Goal: Information Seeking & Learning: Learn about a topic

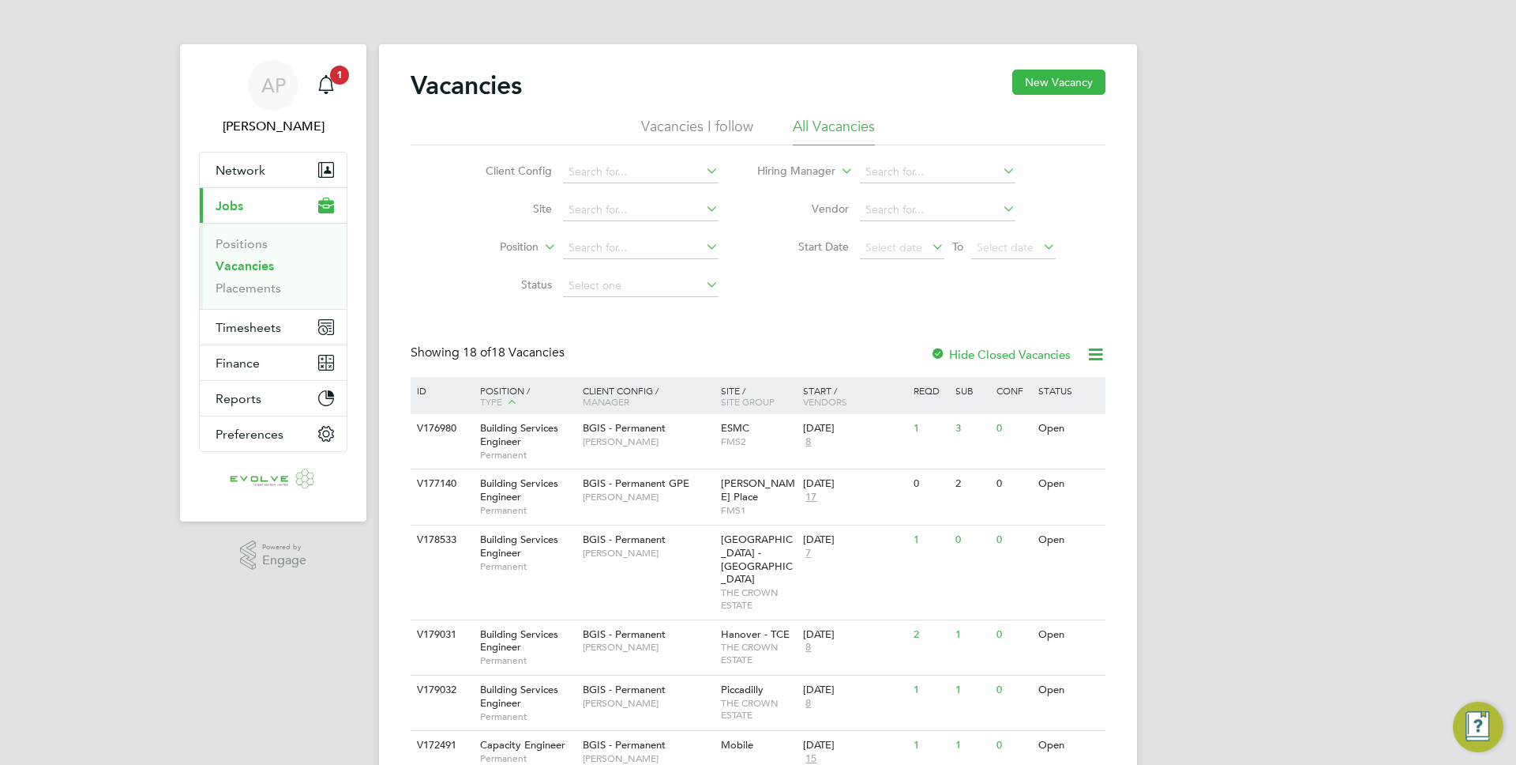
scroll to position [14, 11]
click at [366, 81] on app-nav-sections-wrapper "AP [PERSON_NAME] Notifications 1 Applications: Network Team Members Businesses …" at bounding box center [273, 282] width 186 height 477
click at [330, 78] on app-badge "1" at bounding box center [339, 73] width 19 height 15
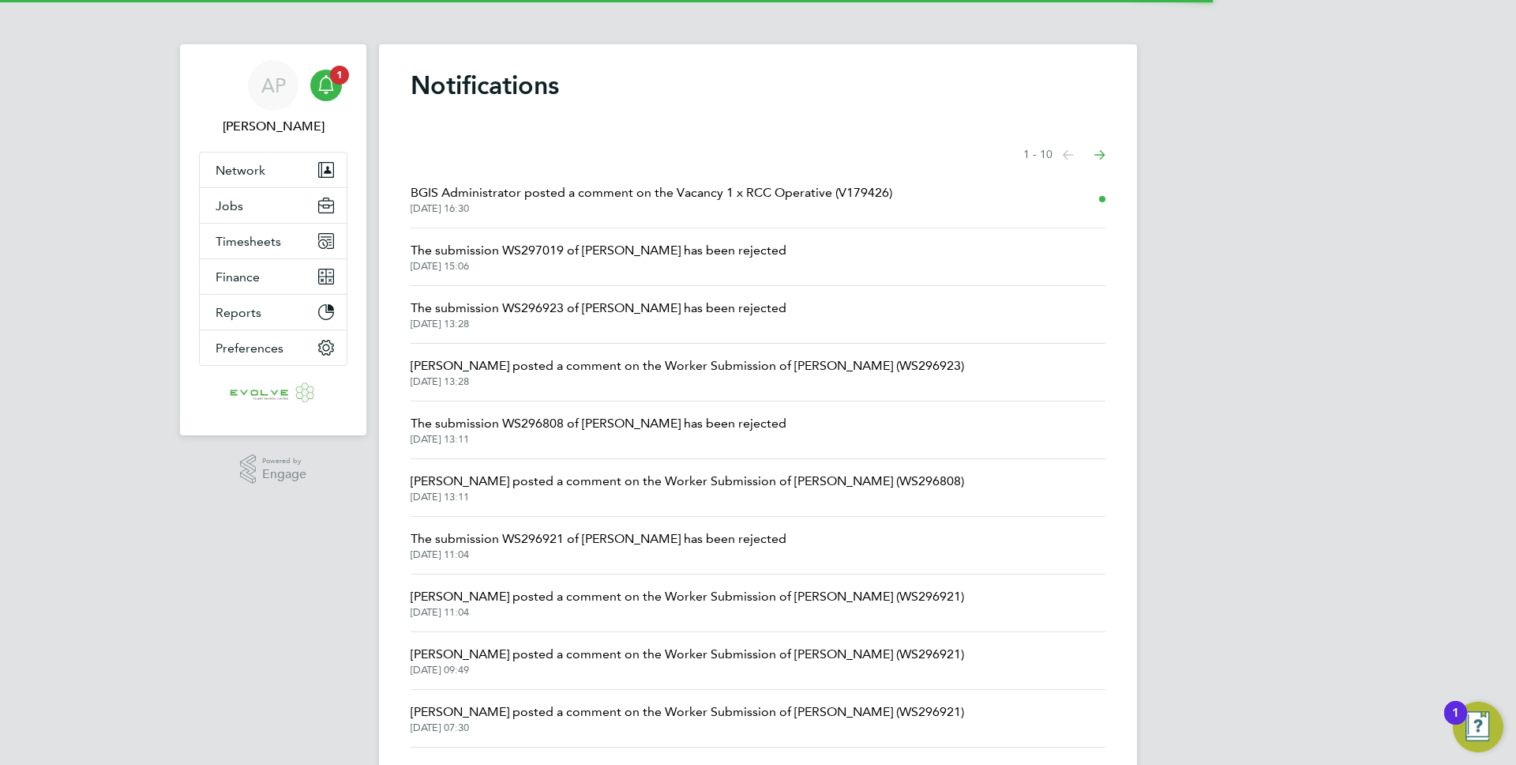
click at [585, 209] on span "[DATE] 16:30" at bounding box center [652, 208] width 482 height 13
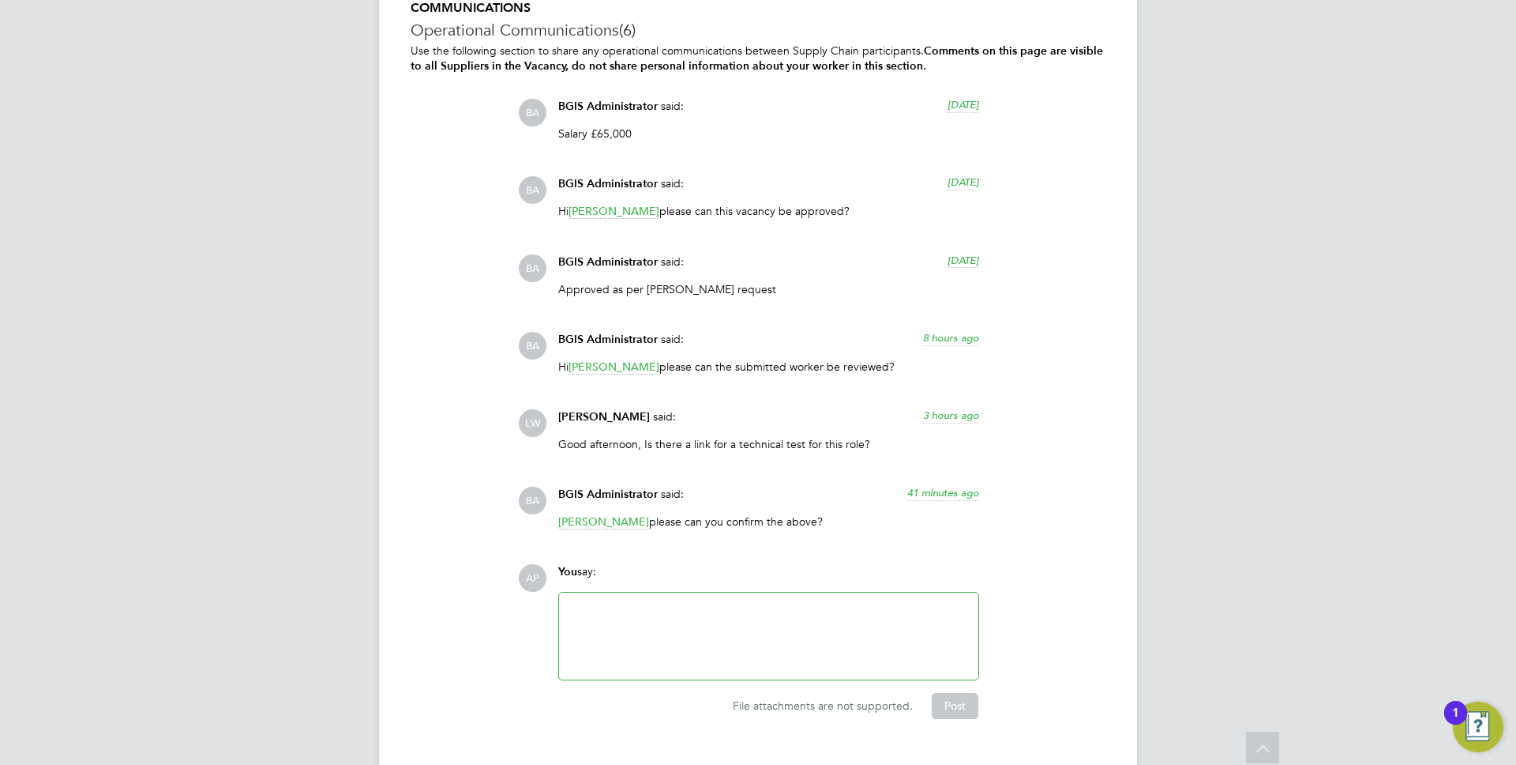
scroll to position [3755, 0]
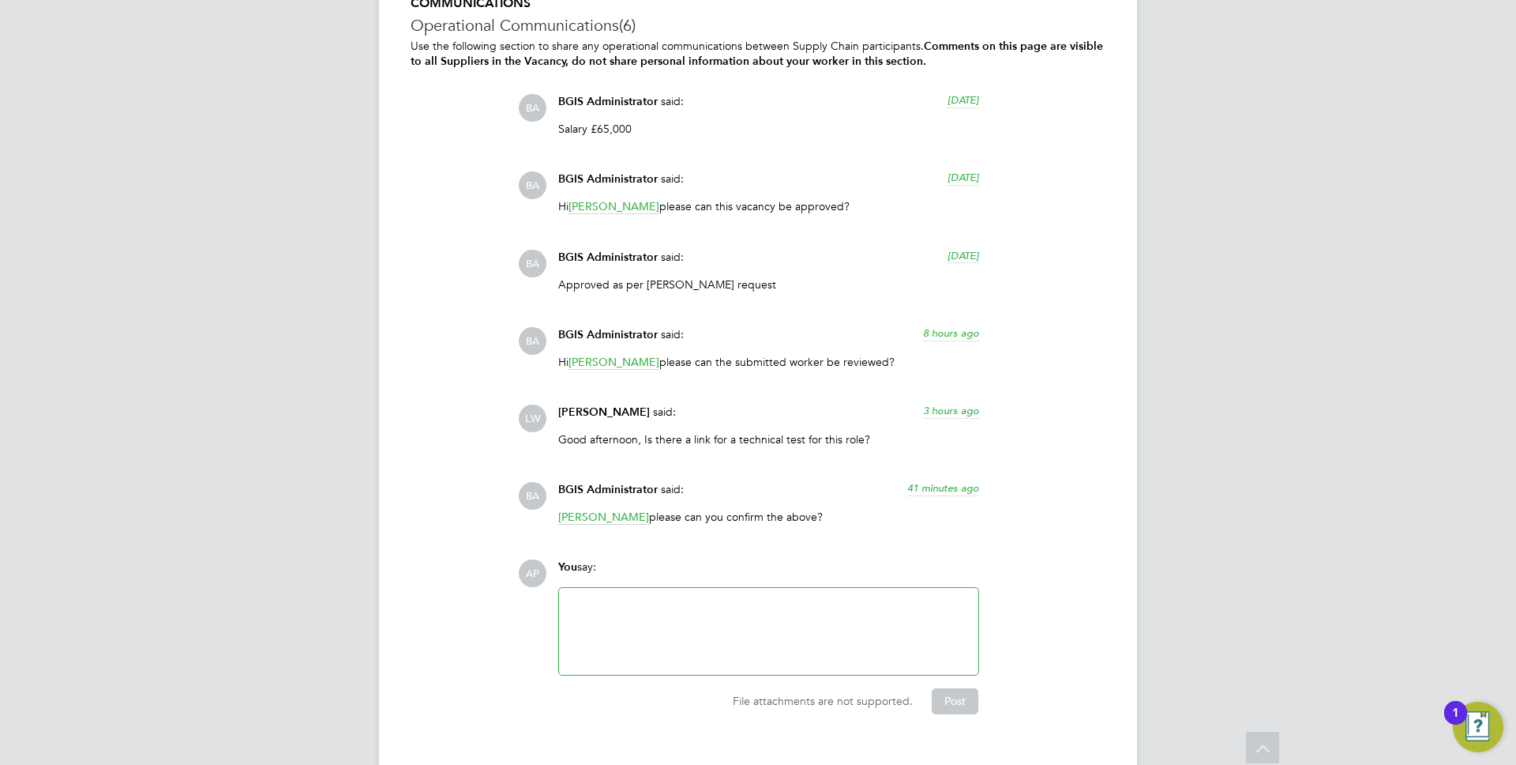
click at [635, 446] on p "Good afternoon, Is there a link for a technical test for this role?" at bounding box center [768, 439] width 421 height 14
click at [663, 446] on p "Good afternoon, Is there a link for a technical test for this role?" at bounding box center [768, 439] width 421 height 14
click at [945, 417] on span "3 hours ago" at bounding box center [951, 410] width 56 height 13
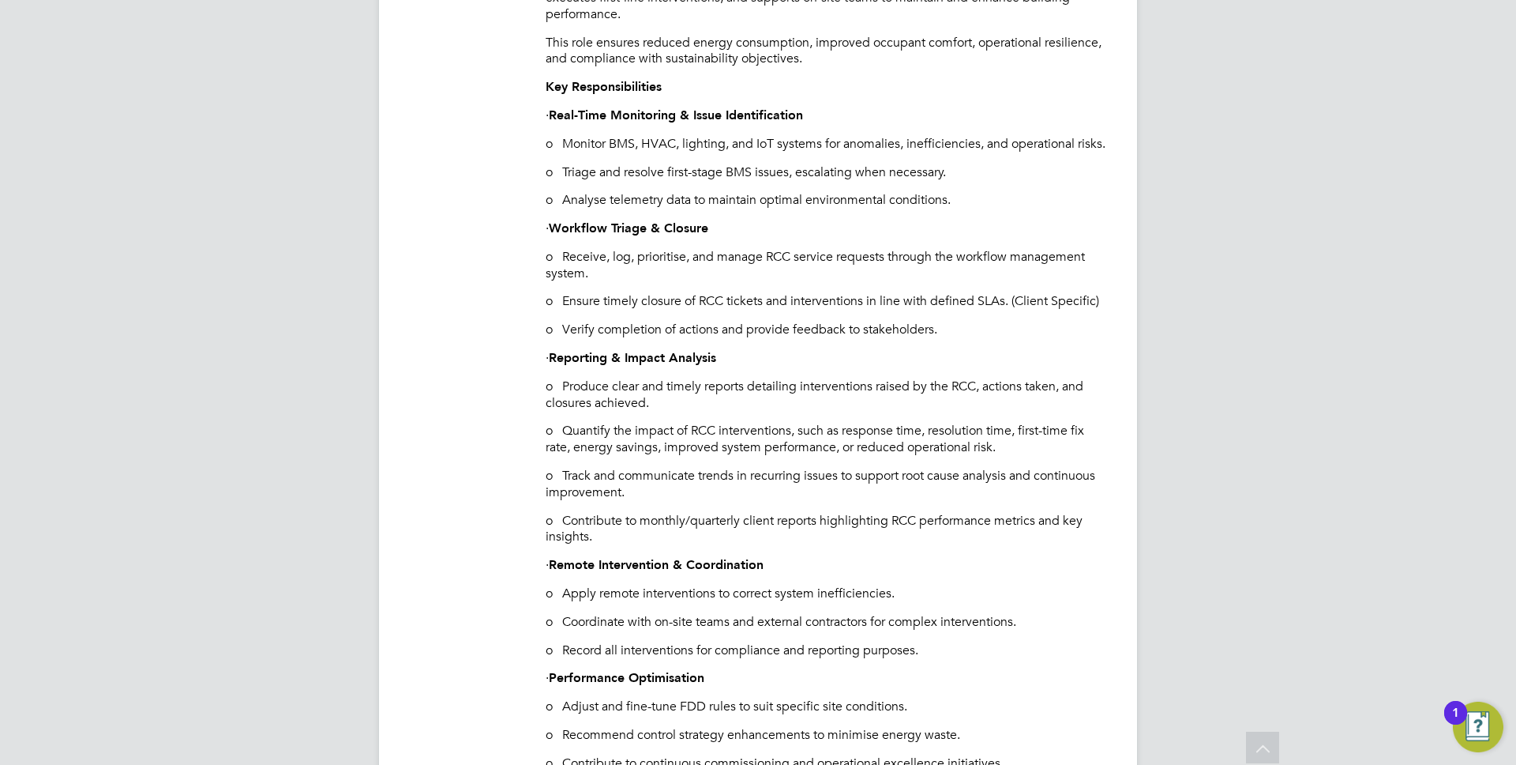
scroll to position [421, 0]
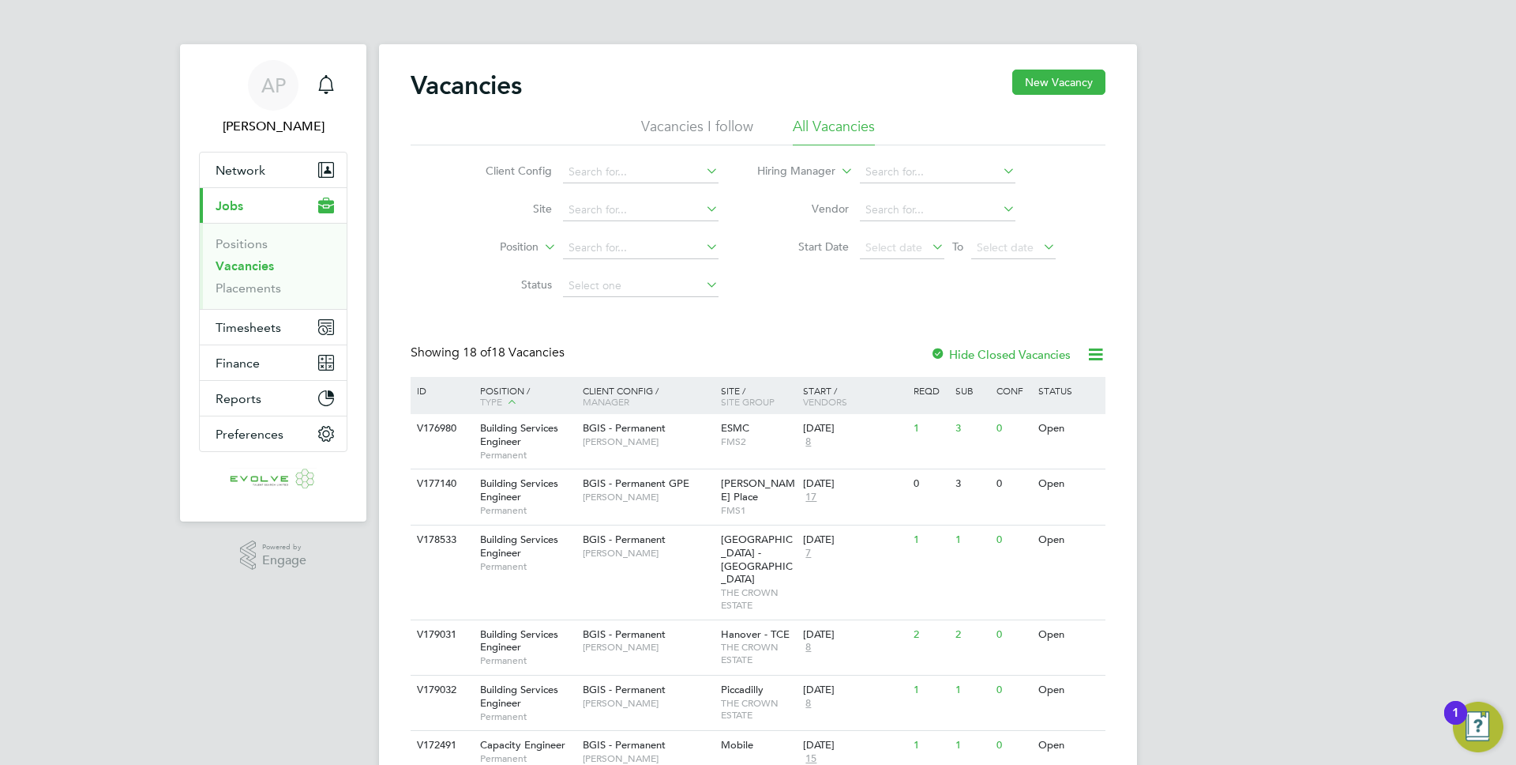
scroll to position [757, 0]
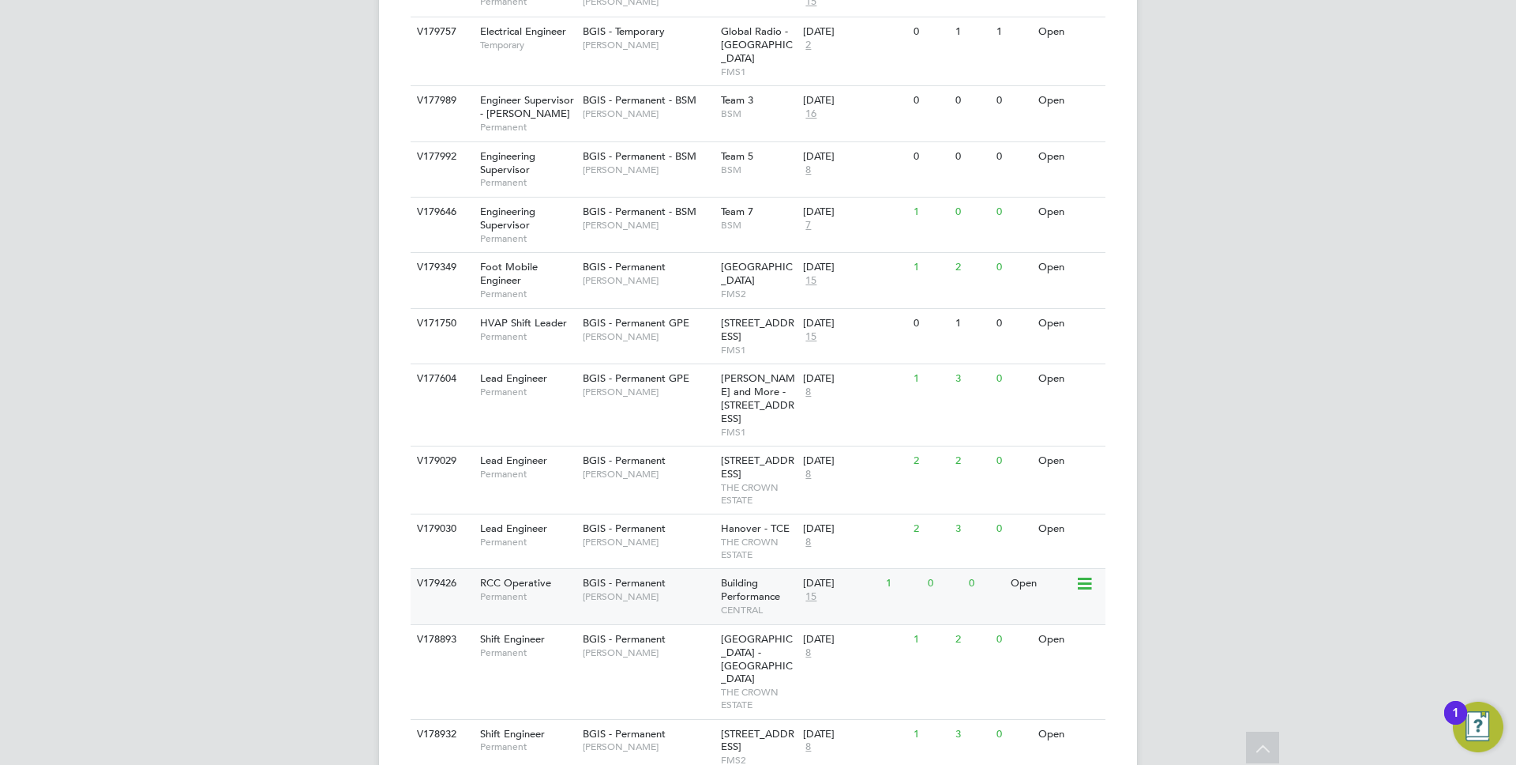
click at [819, 590] on span "15" at bounding box center [811, 596] width 16 height 13
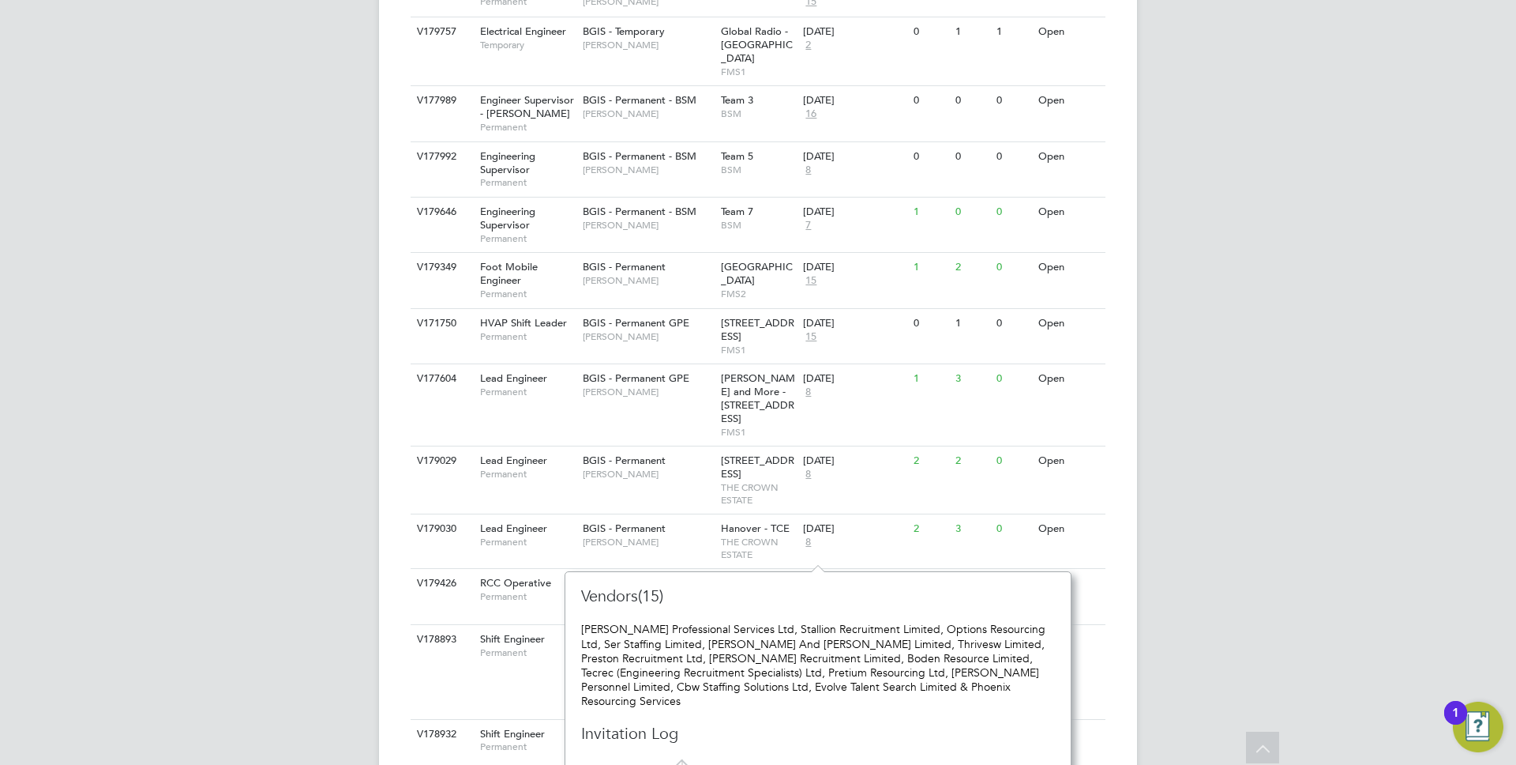
scroll to position [759, 0]
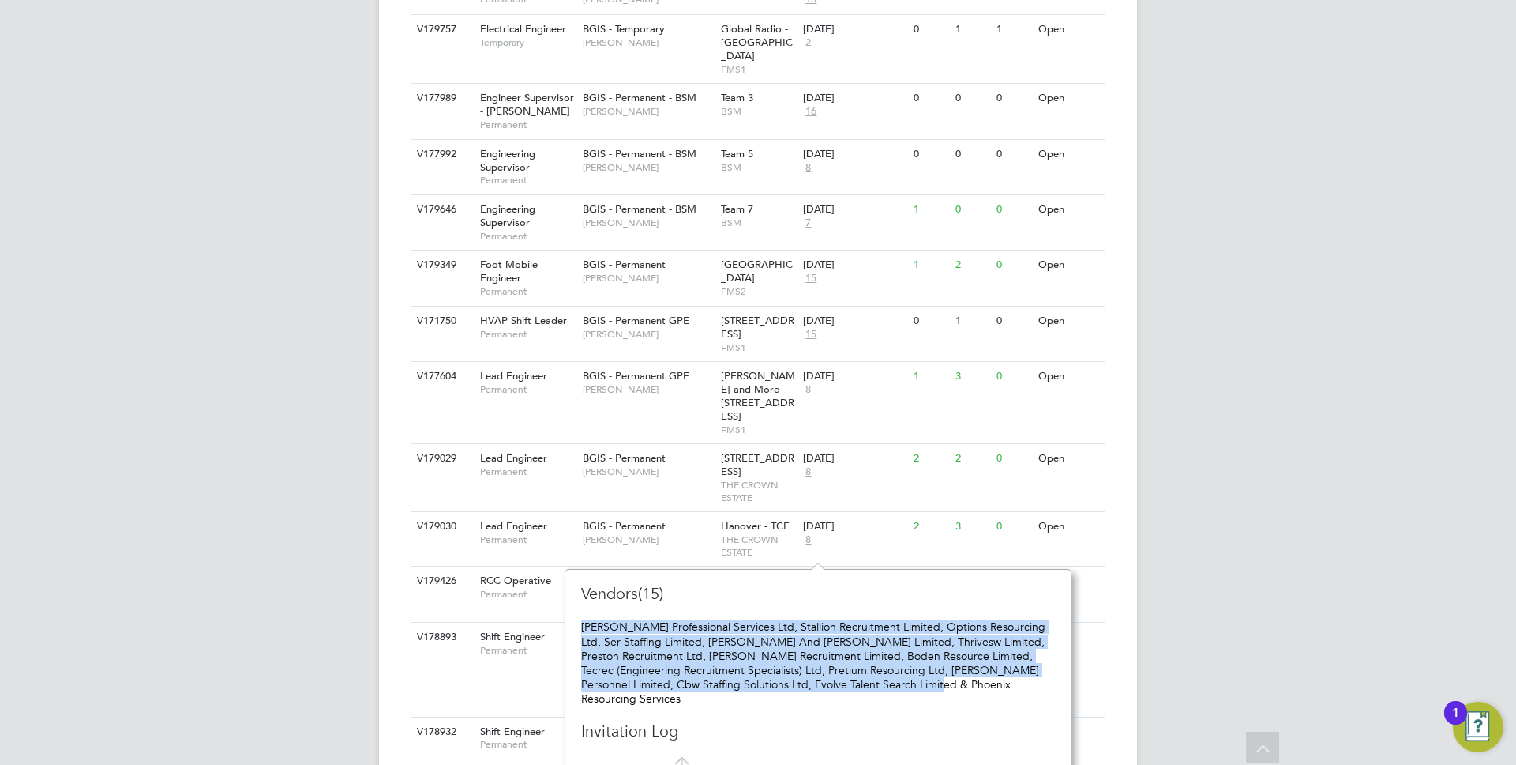
drag, startPoint x: 584, startPoint y: 620, endPoint x: 893, endPoint y: 686, distance: 316.6
click at [893, 686] on div "[PERSON_NAME] Professional Services Ltd, Stallion Recruitment Limited, Options …" at bounding box center [818, 662] width 474 height 86
click at [518, 566] on div "RCC Operative Permanent" at bounding box center [523, 586] width 111 height 41
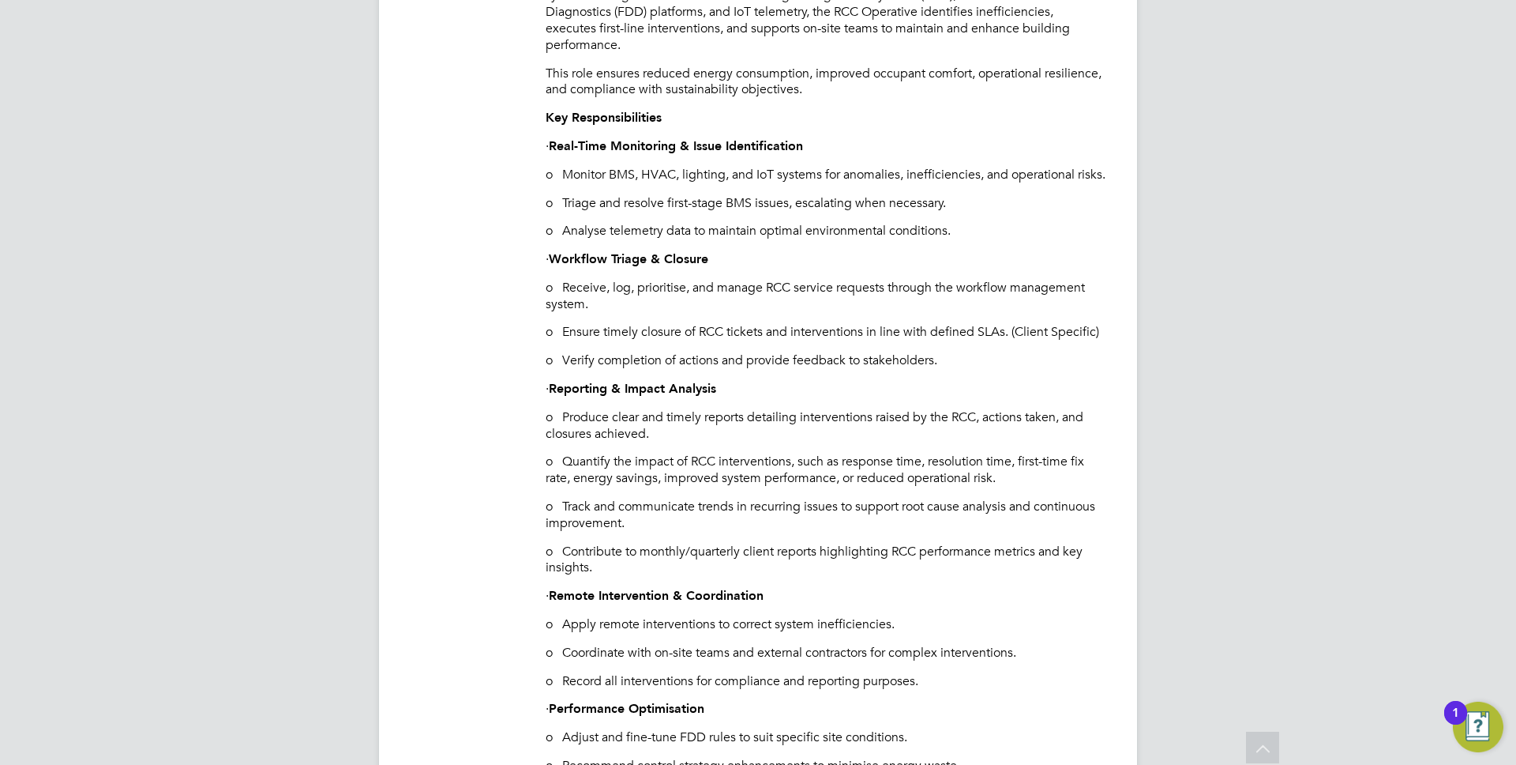
scroll to position [370, 0]
